Goal: Navigation & Orientation: Find specific page/section

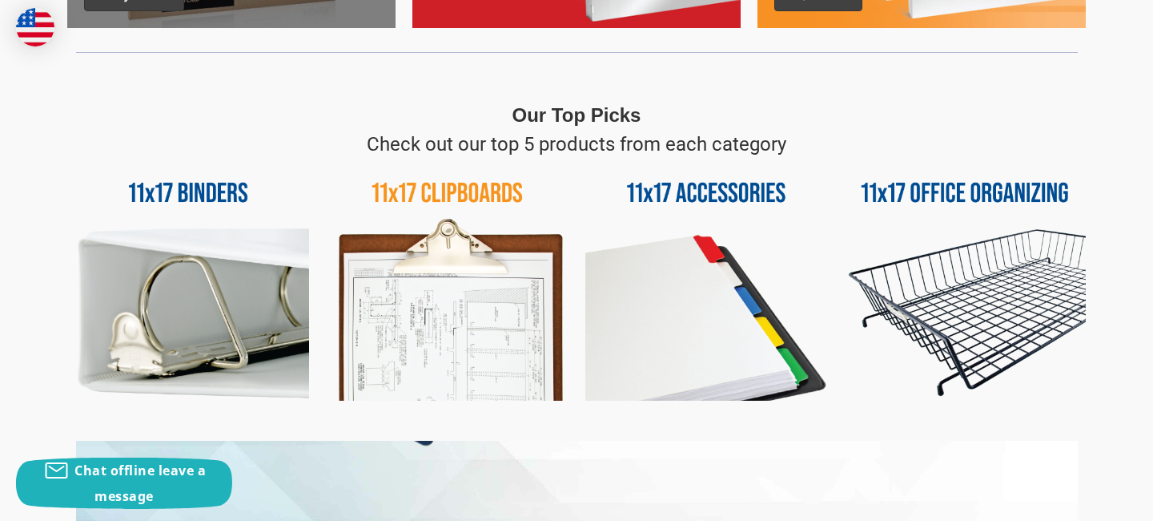
scroll to position [635, 0]
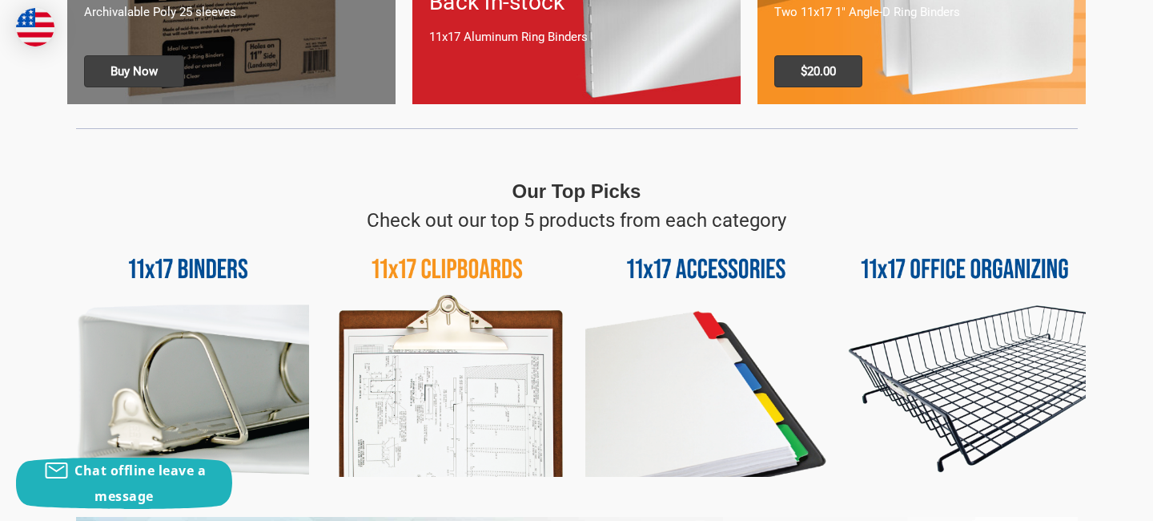
click at [214, 264] on img at bounding box center [188, 356] width 242 height 242
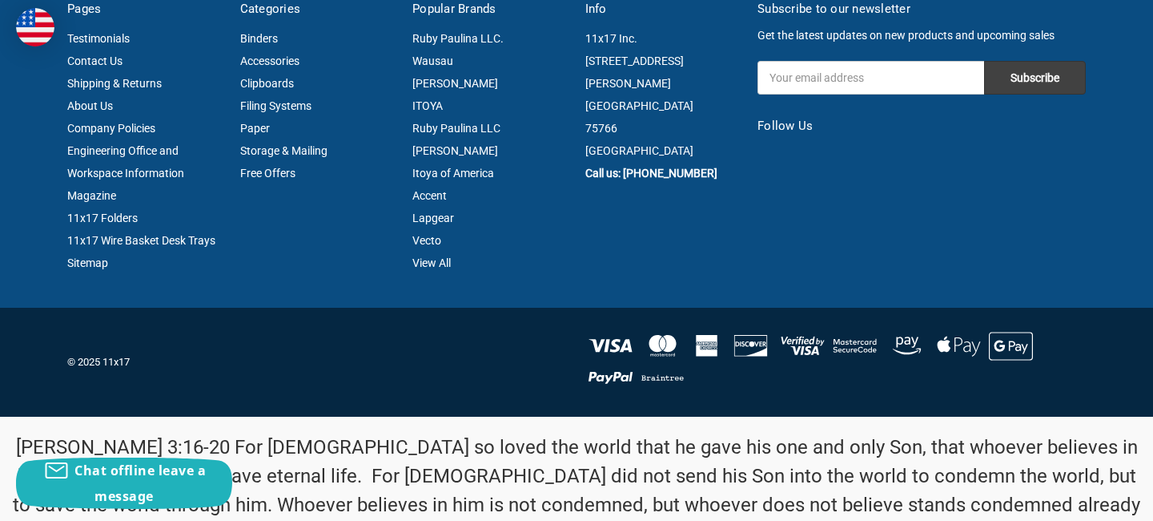
scroll to position [1442, 0]
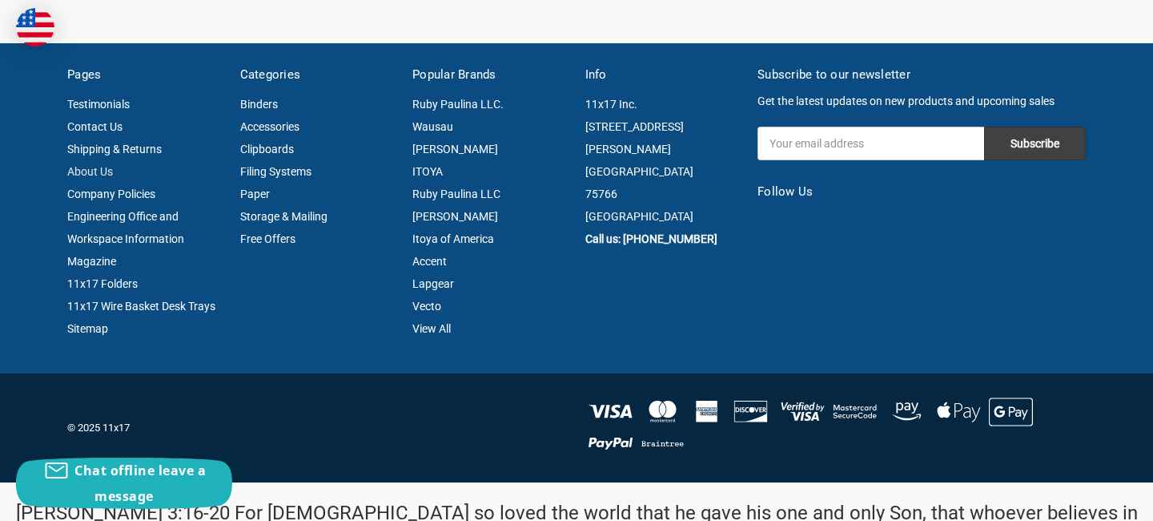
click at [90, 170] on link "About Us" at bounding box center [90, 171] width 46 height 13
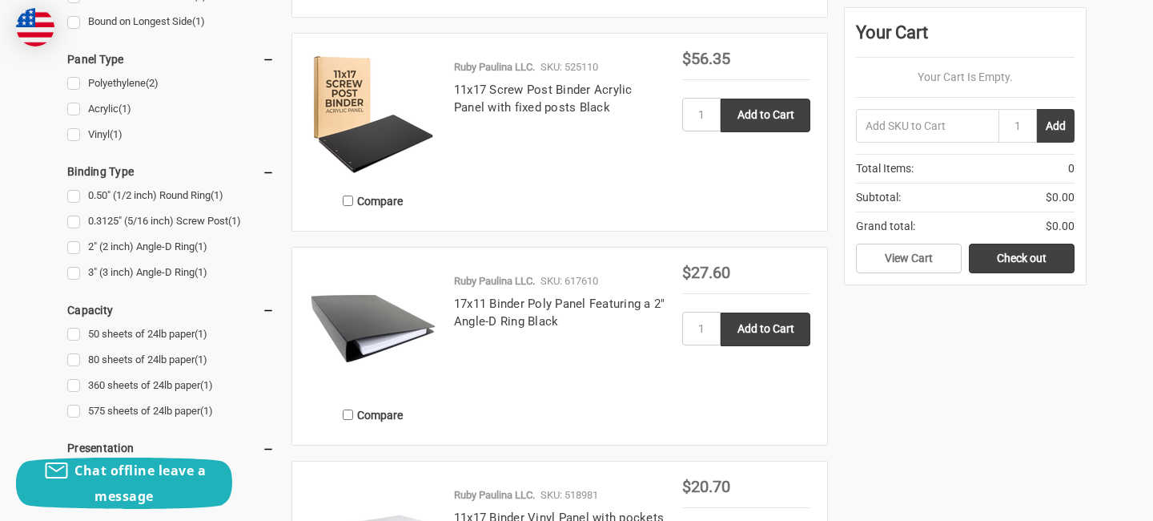
scroll to position [0, 0]
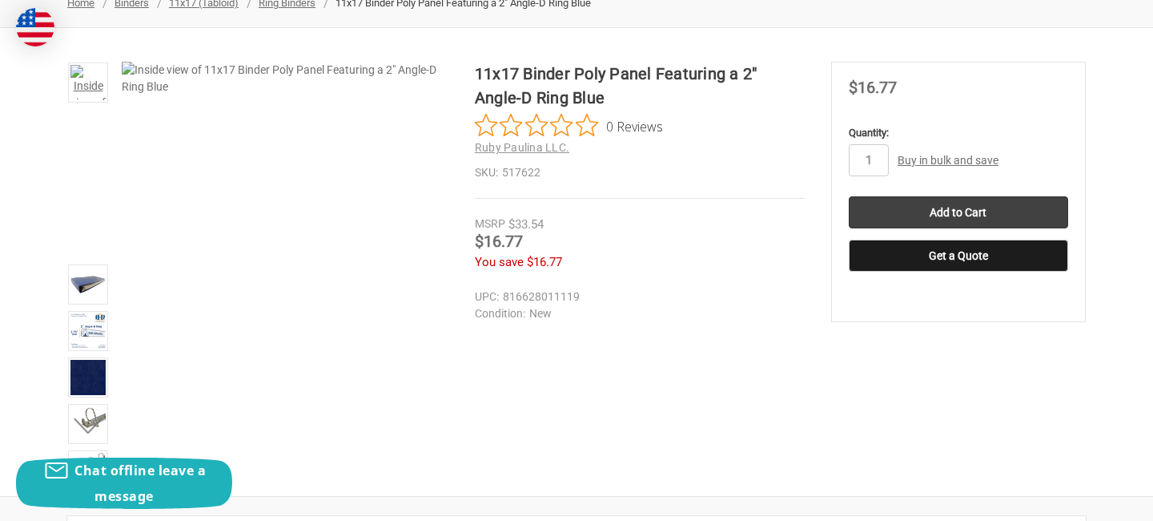
scroll to position [232, 0]
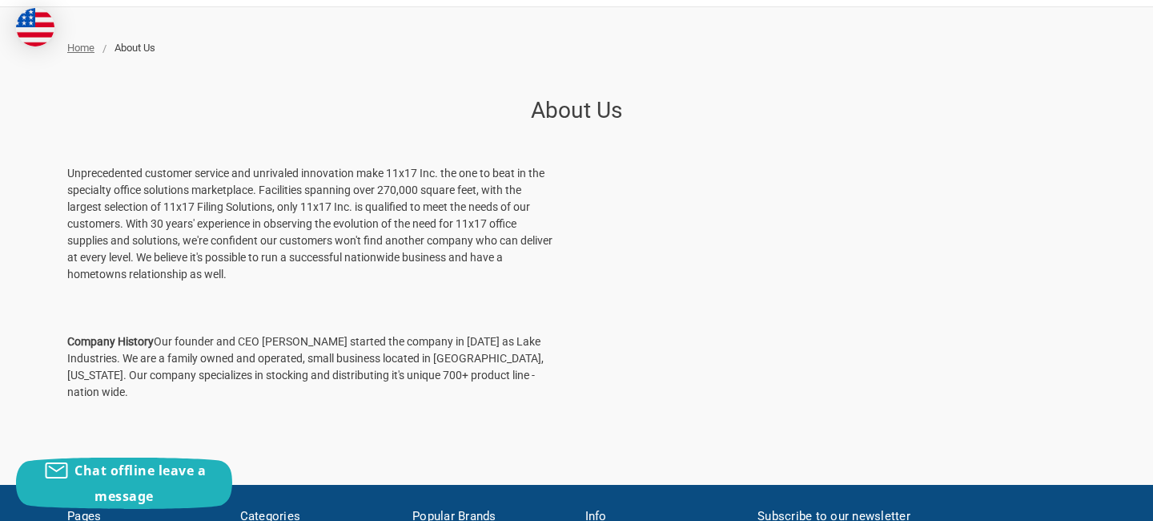
scroll to position [183, 0]
